Goal: Task Accomplishment & Management: Use online tool/utility

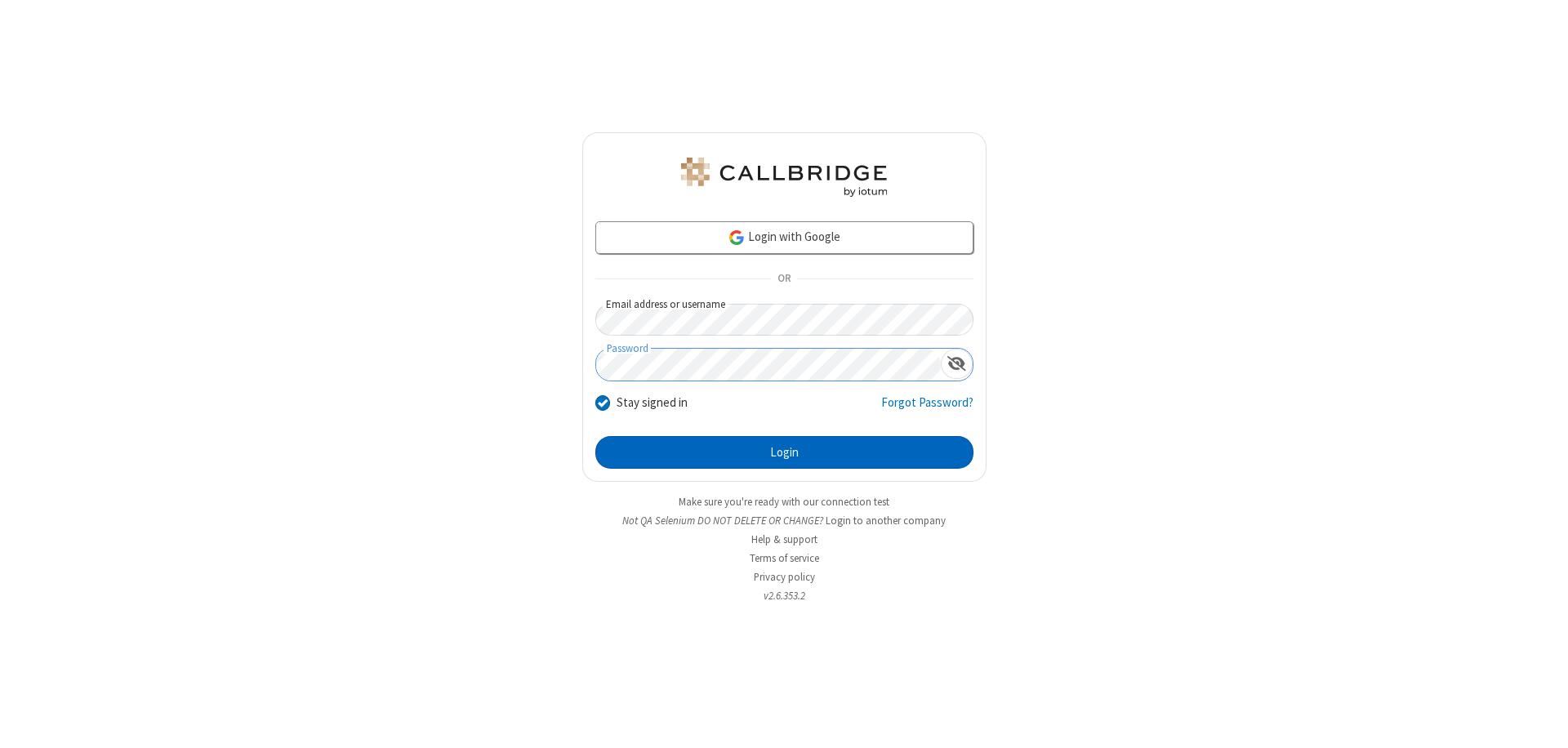
click at [784, 452] on button "Login" at bounding box center [784, 452] width 378 height 33
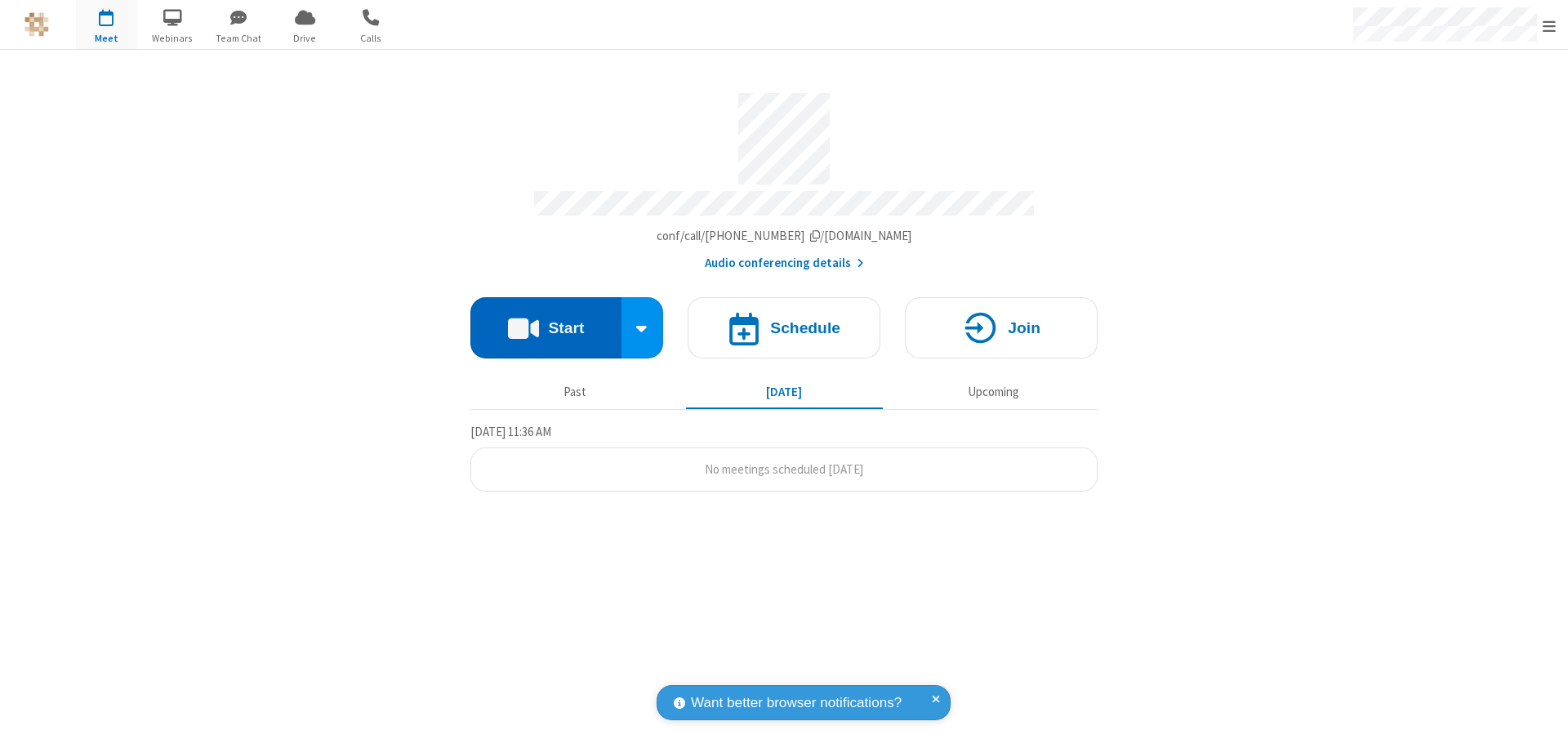
click at [545, 320] on button "Start" at bounding box center [545, 328] width 151 height 62
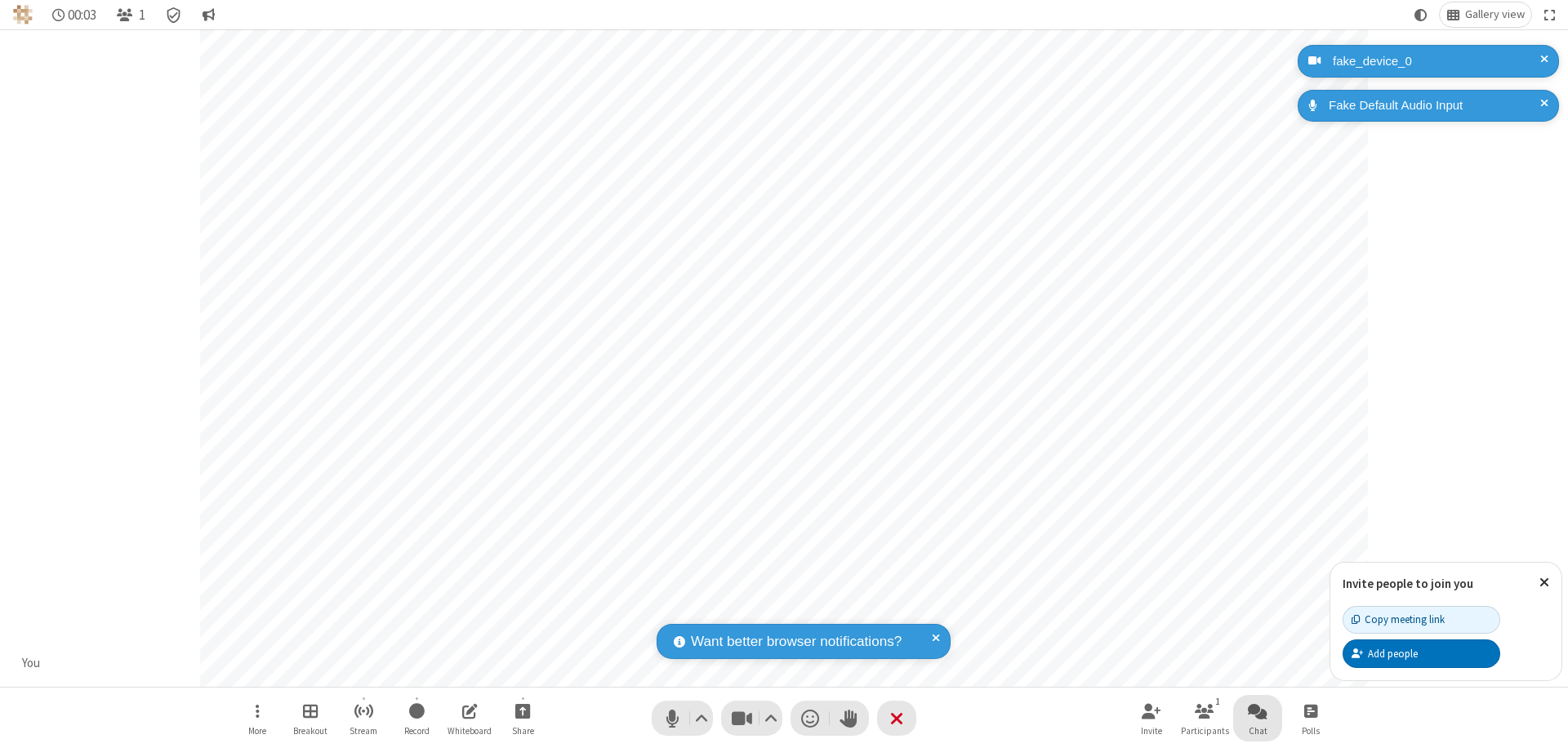
click at [1257, 711] on span "Open chat" at bounding box center [1257, 710] width 19 height 20
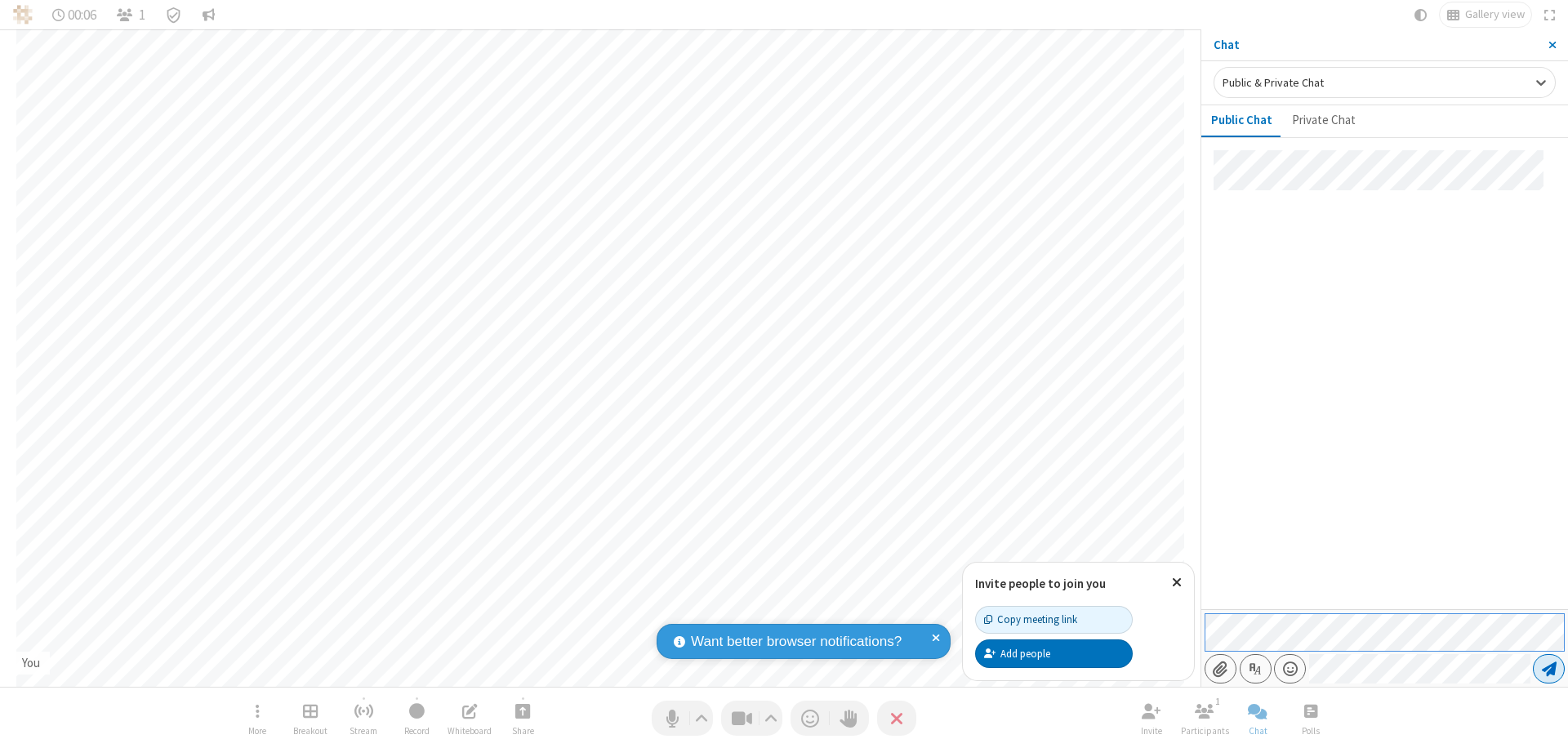
click at [1549, 668] on span "Send message" at bounding box center [1549, 668] width 14 height 16
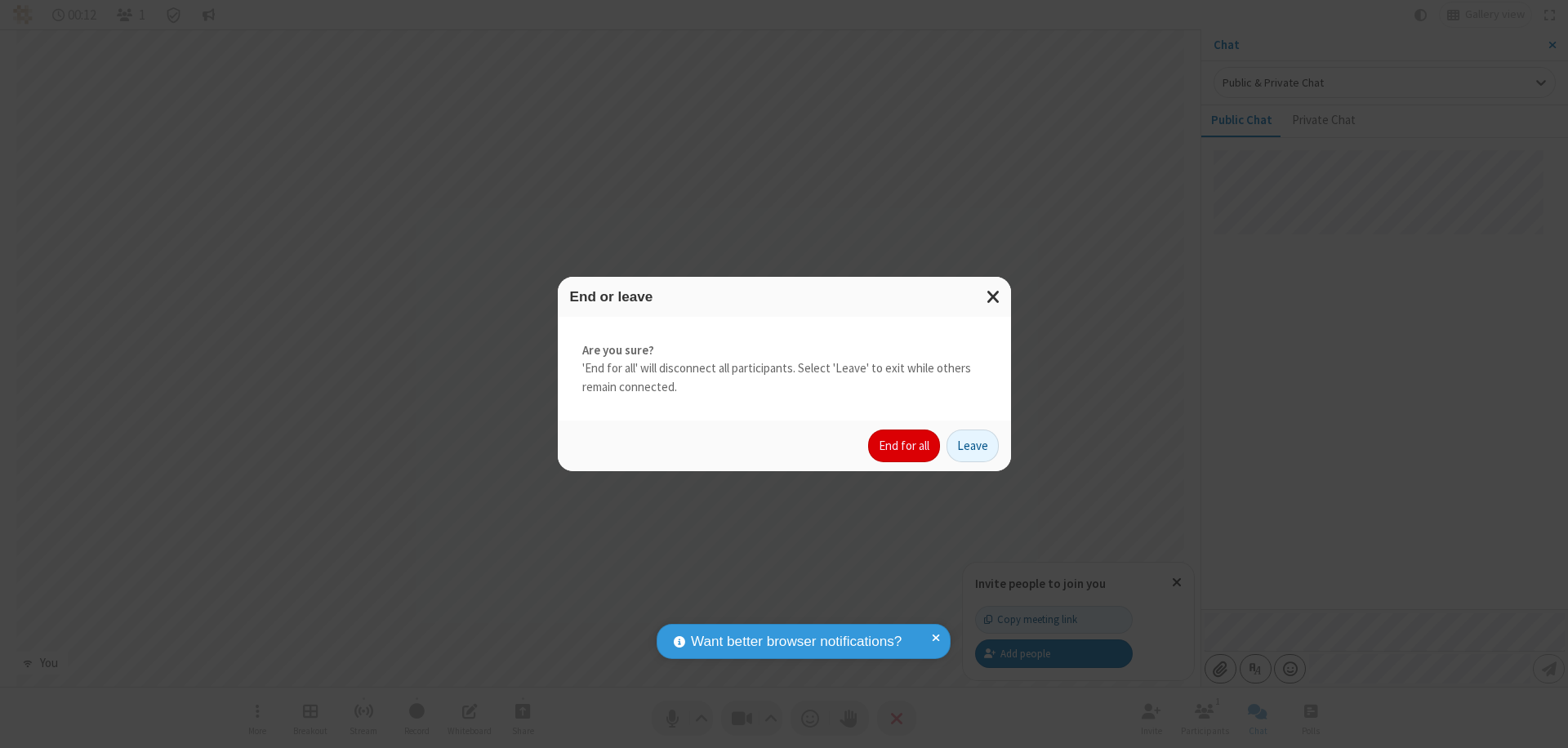
click at [905, 446] on button "End for all" at bounding box center [903, 446] width 72 height 33
